Goal: Navigation & Orientation: Find specific page/section

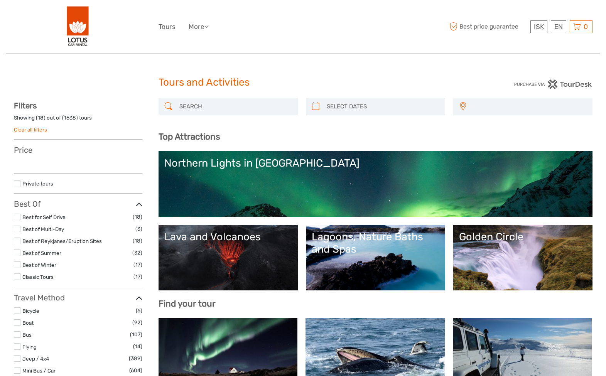
select select
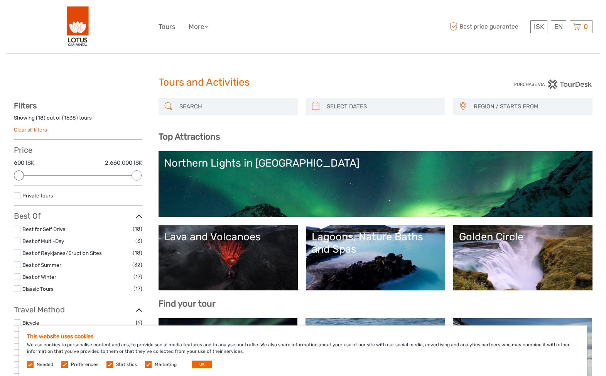
click at [86, 30] on img at bounding box center [78, 27] width 22 height 42
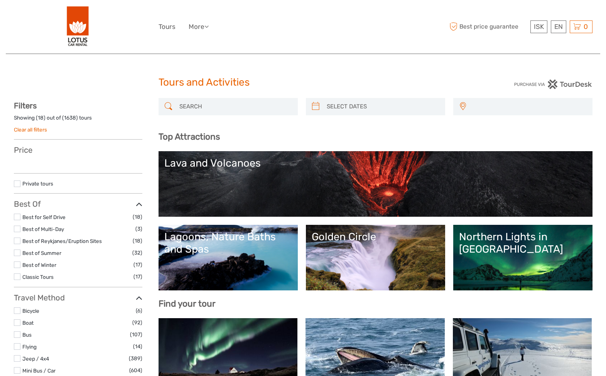
select select
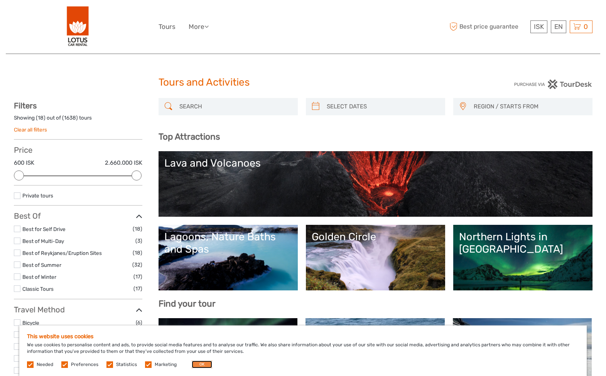
click at [194, 365] on button "OK" at bounding box center [202, 365] width 20 height 8
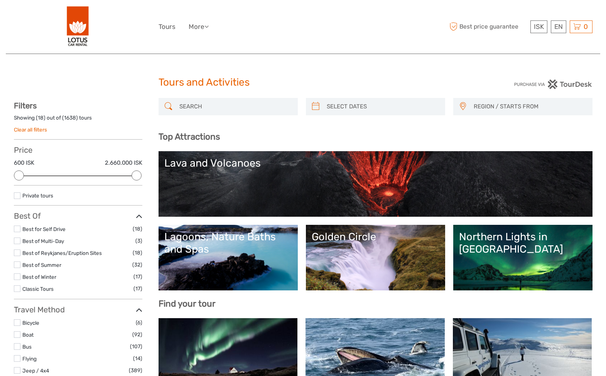
click at [82, 35] on img at bounding box center [78, 27] width 22 height 42
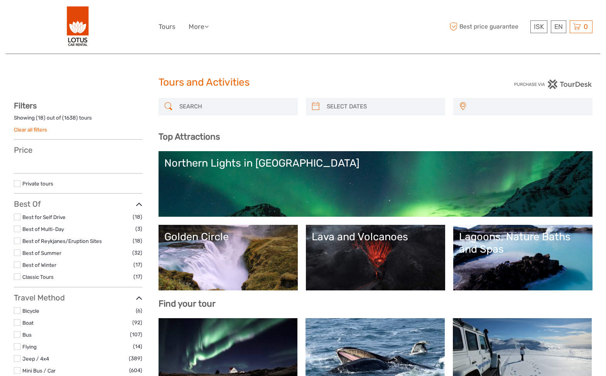
select select
